Goal: Task Accomplishment & Management: Manage account settings

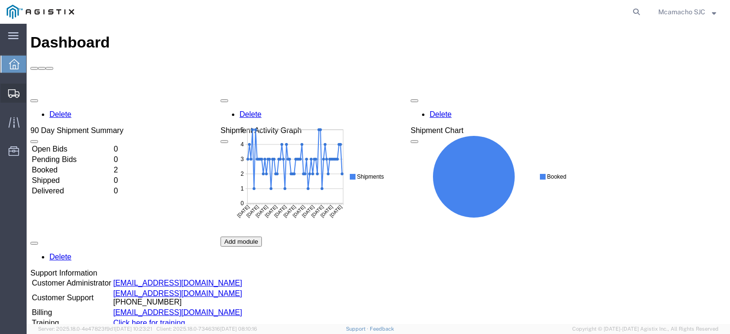
click at [33, 93] on span "Shipments" at bounding box center [29, 93] width 7 height 19
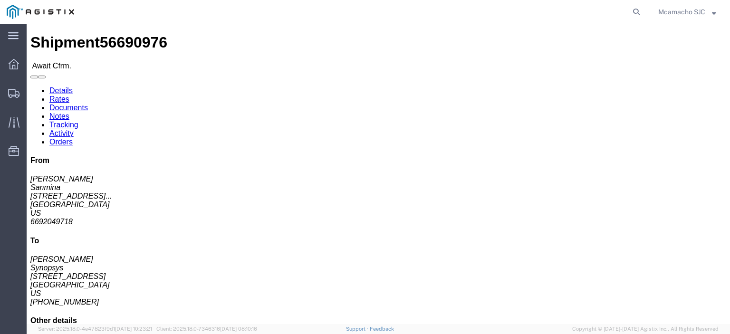
click link "Confirm"
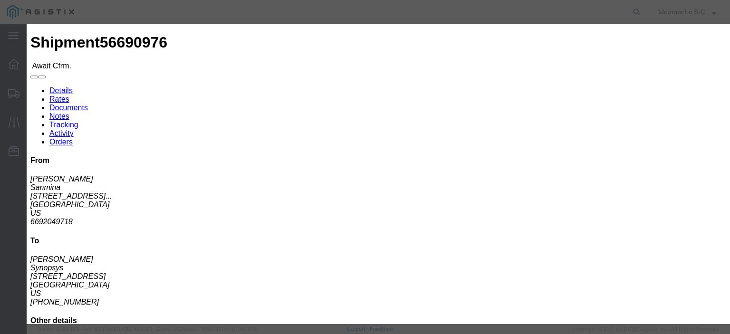
click input "text"
paste input "1000983088"
type input "1000983088"
type input "[PERSON_NAME]"
click input "text"
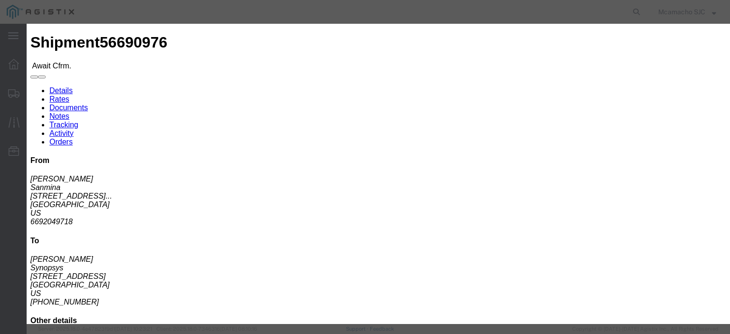
type input "4084571280"
click select "Select Midnight 1 am 2 am 3 am 4 am 5 am 6 am 7 am 8 am 9 am 10 am 11 am 12 Noo…"
select select "1400"
click select "Select Midnight 1 am 2 am 3 am 4 am 5 am 6 am 7 am 8 am 9 am 10 am 11 am 12 Noo…"
click div "Confirmation Details Use my profile Bill of Lading Number 1000983088 Person Mon…"
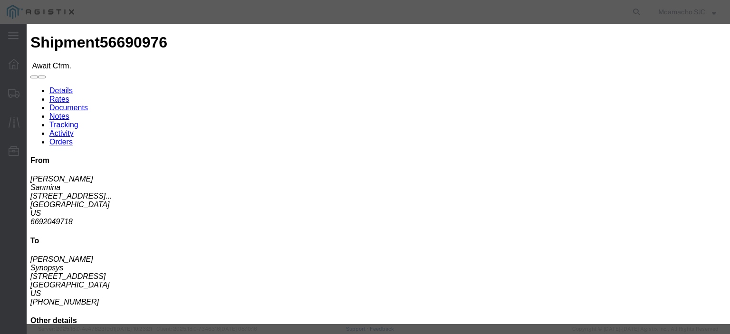
scroll to position [68, 0]
click input "[DATE]"
click td "2"
type input "[DATE]"
click select "Select Midnight 1 am 2 am 3 am 4 am 5 am 6 am 7 am 8 am 9 am 10 am 11 am 12 Noo…"
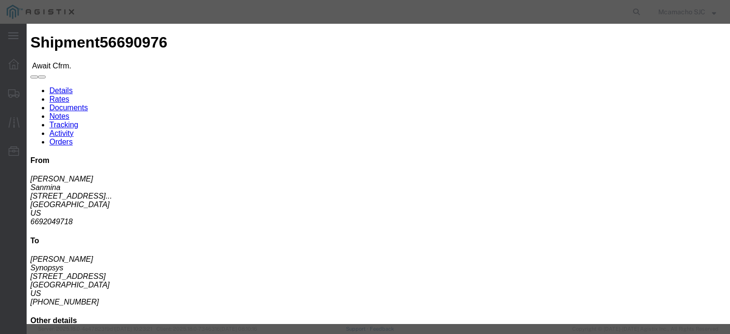
select select "1600"
click select "Select Midnight 1 am 2 am 3 am 4 am 5 am 6 am 7 am 8 am 9 am 10 am 11 am 12 Noo…"
click button "Submit"
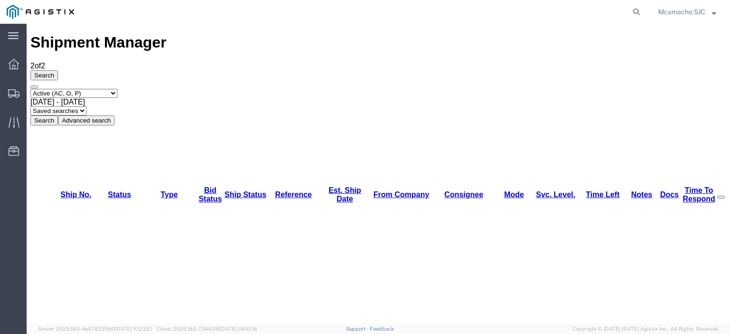
click at [97, 89] on select "Select status Active (AC, O, P) All Approved Awaiting Confirmation (AC) Booked …" at bounding box center [73, 93] width 87 height 9
select select "BOOK"
click at [30, 89] on select "Select status Active (AC, O, P) All Approved Awaiting Confirmation (AC) Booked …" at bounding box center [73, 93] width 87 height 9
click at [58, 116] on button "Search" at bounding box center [44, 121] width 28 height 10
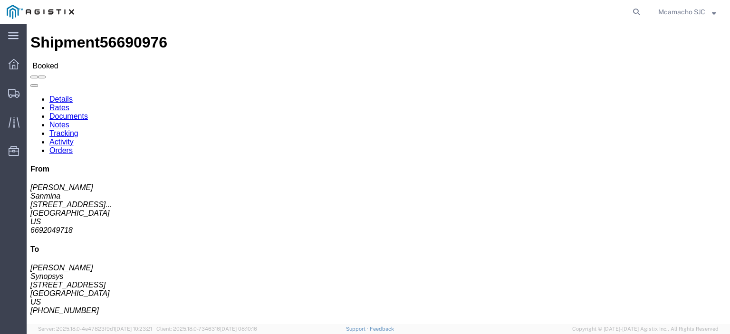
click link "Documents"
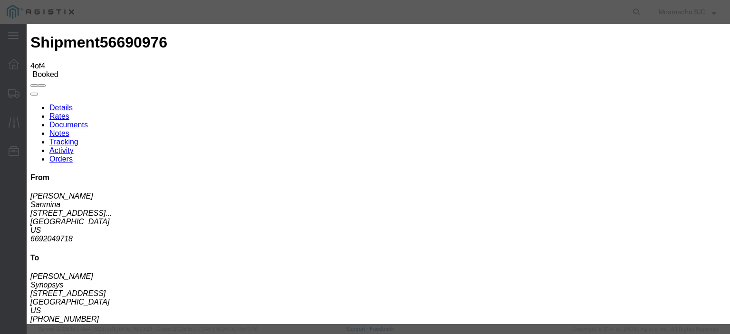
type input "C:\fakepath\1000983088.pdf"
type input "AIRGROUP"
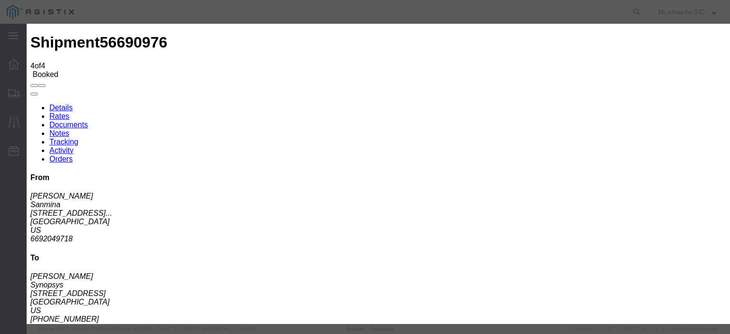
type input "HAWB"
select select "BILL_OF_LADING"
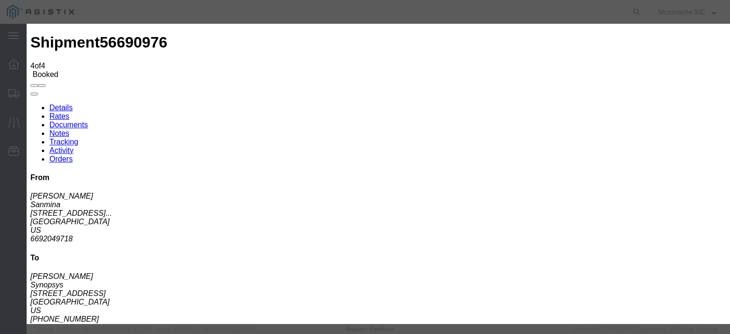
select select
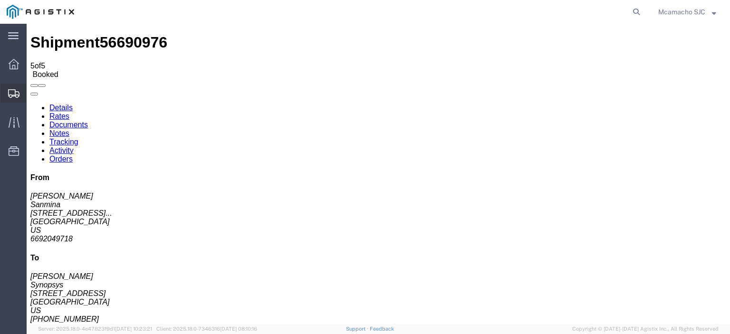
click at [33, 94] on span "Shipments" at bounding box center [29, 93] width 7 height 19
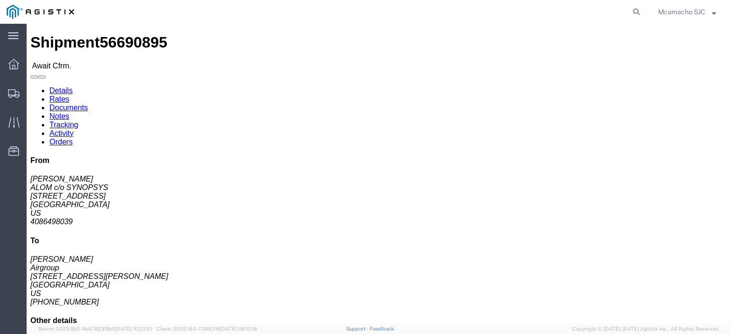
click link "Confirm"
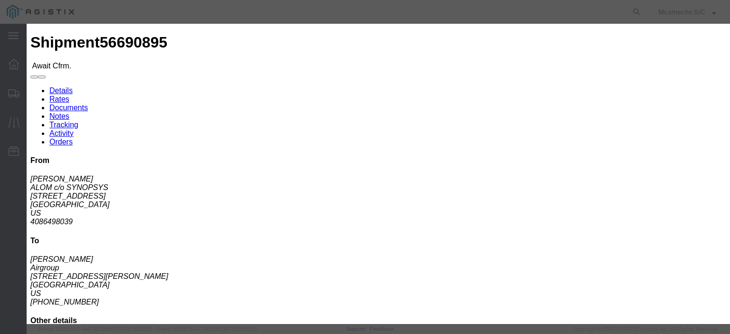
click input "text"
paste input "1000983108"
type input "1000983108"
type input "[PERSON_NAME]"
drag, startPoint x: 266, startPoint y: 149, endPoint x: 272, endPoint y: 153, distance: 6.6
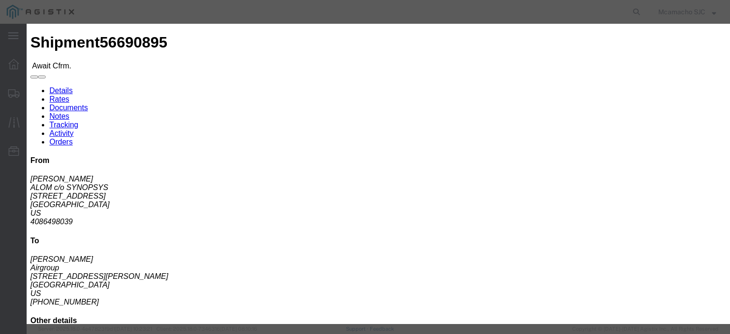
click input "text"
type input "4084571280"
click select "Select Midnight 1 am 2 am 3 am 4 am 5 am 6 am 7 am 8 am 9 am 10 am 11 am 12 Noo…"
select select "1600"
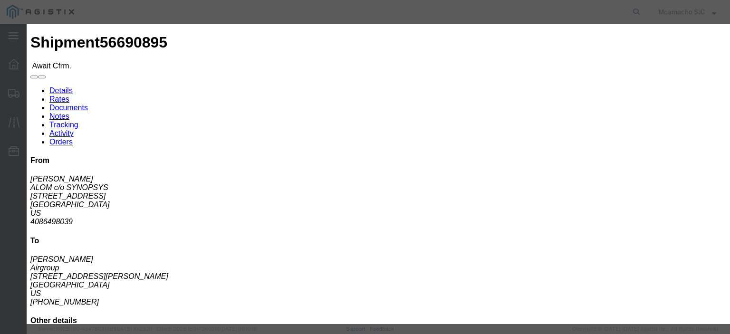
click select "Select Midnight 1 am 2 am 3 am 4 am 5 am 6 am 7 am 8 am 9 am 10 am 11 am 12 Noo…"
click input "[DATE]"
click td "2"
type input "[DATE]"
click button "Submit"
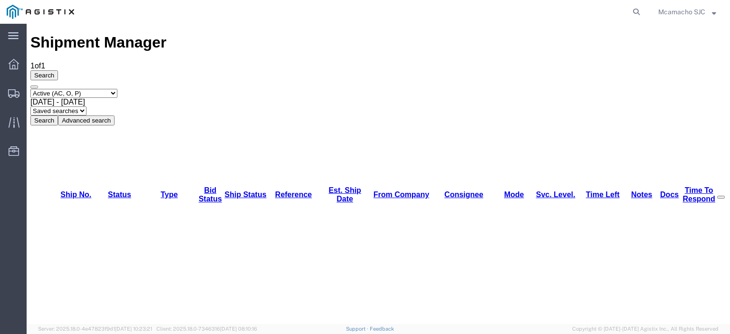
click at [77, 89] on select "Select status Active (AC, O, P) All Approved Awaiting Confirmation (AC) Booked …" at bounding box center [73, 93] width 87 height 9
select select "BOOK"
click at [30, 89] on select "Select status Active (AC, O, P) All Approved Awaiting Confirmation (AC) Booked …" at bounding box center [73, 93] width 87 height 9
click at [58, 116] on button "Search" at bounding box center [44, 121] width 28 height 10
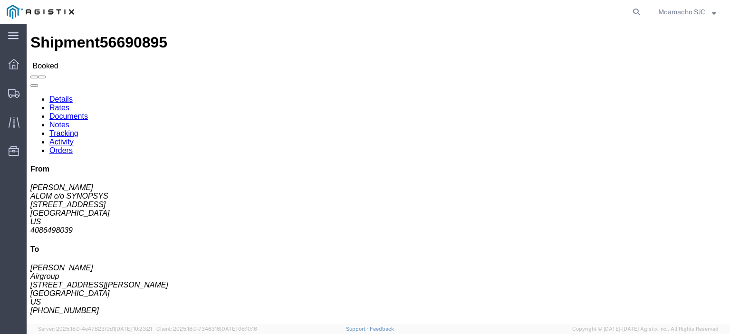
click link "Documents"
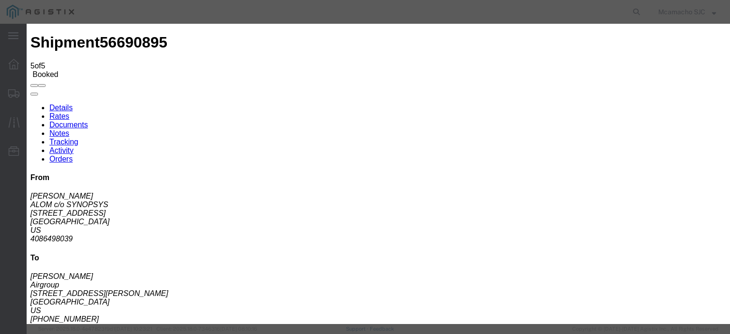
type input "C:\fakepath\1000983108.pdf"
type input "AIRGROUP"
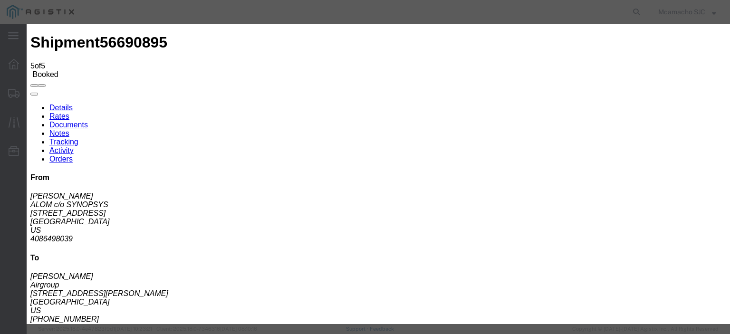
type input "HAWB"
select select "BILL_OF_LADING"
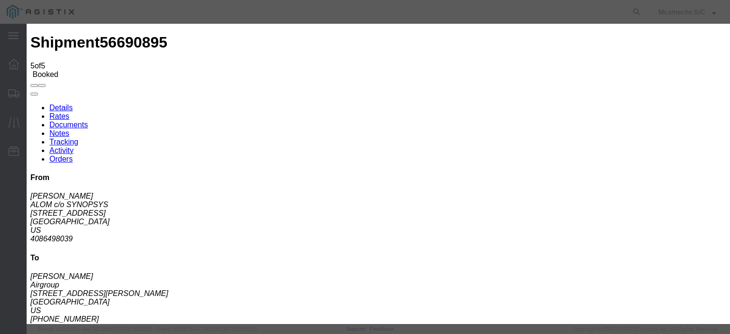
select select
